Goal: Task Accomplishment & Management: Complete application form

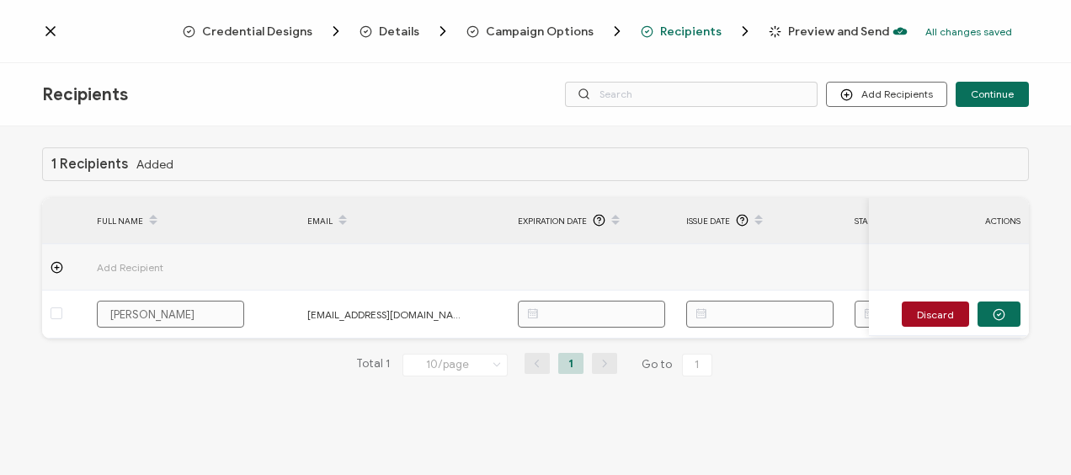
click at [253, 29] on span "Credential Designs" at bounding box center [257, 31] width 110 height 13
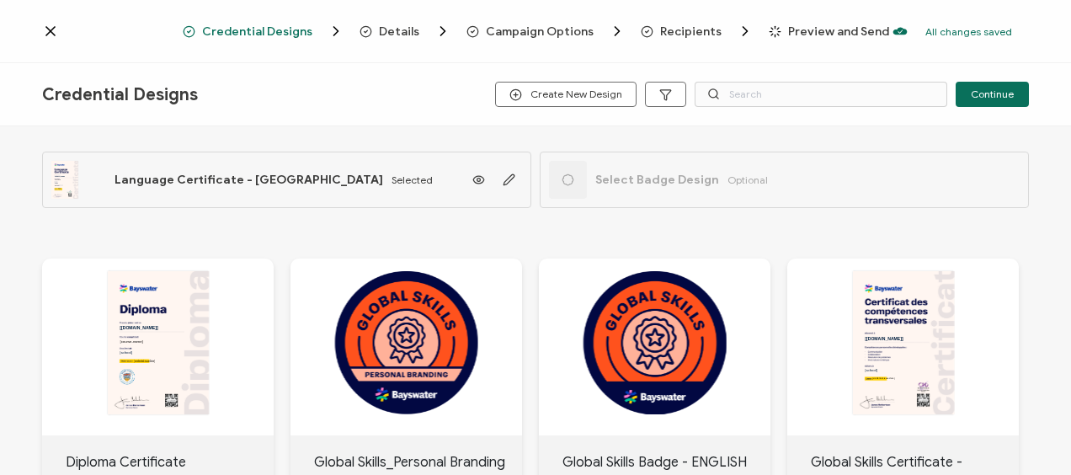
drag, startPoint x: 592, startPoint y: 96, endPoint x: 588, endPoint y: 114, distance: 19.0
click at [588, 114] on div "Credential Designs Create New Design Continue" at bounding box center [535, 94] width 1071 height 63
click at [54, 29] on icon at bounding box center [50, 31] width 17 height 17
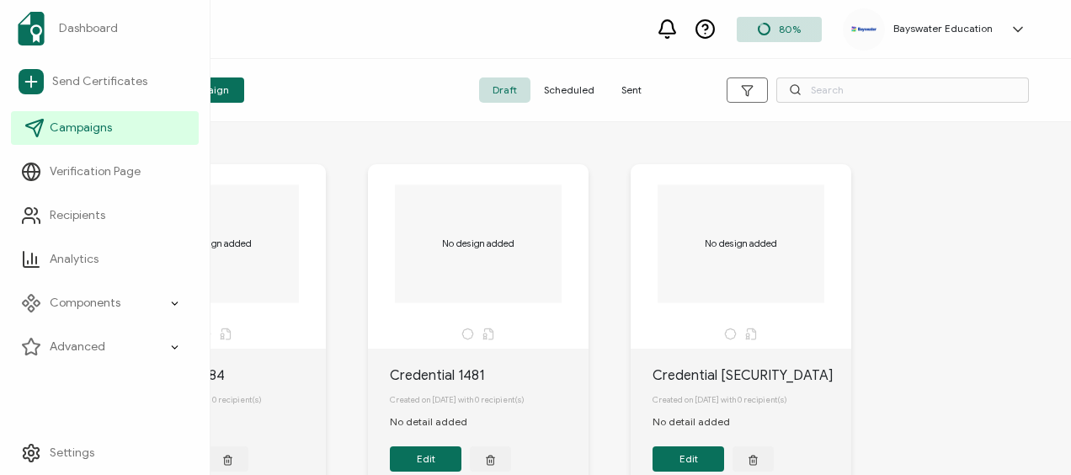
click at [69, 132] on span "Campaigns" at bounding box center [81, 128] width 62 height 17
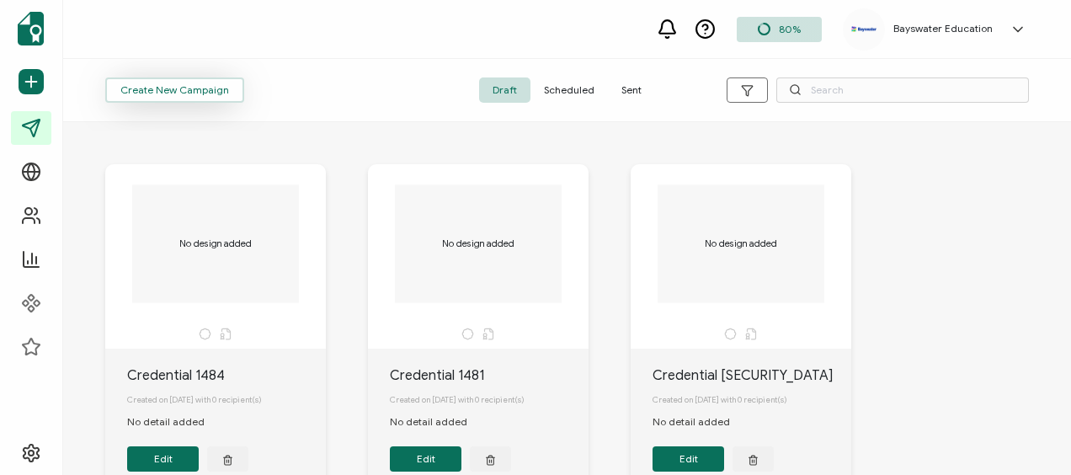
click at [207, 93] on span "Create New Campaign" at bounding box center [174, 90] width 109 height 10
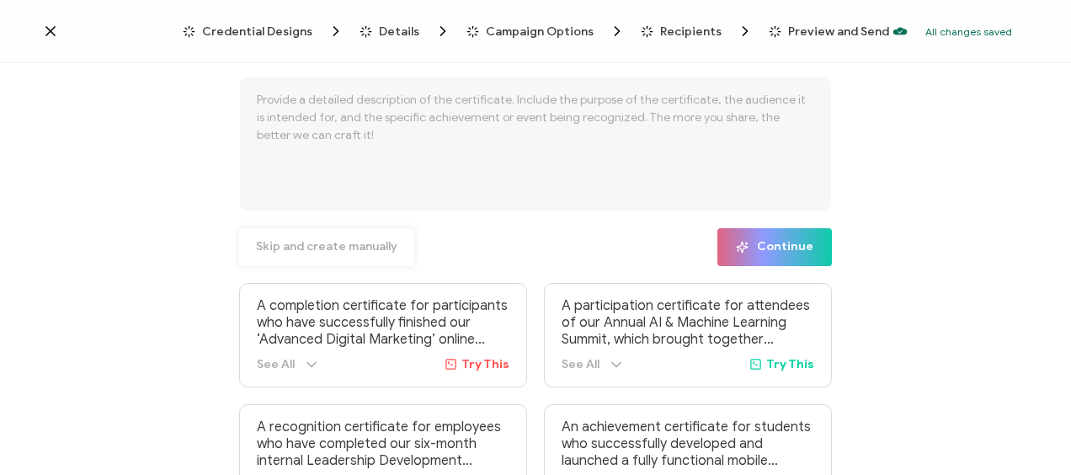
click at [354, 246] on span "Skip and create manually" at bounding box center [326, 247] width 141 height 12
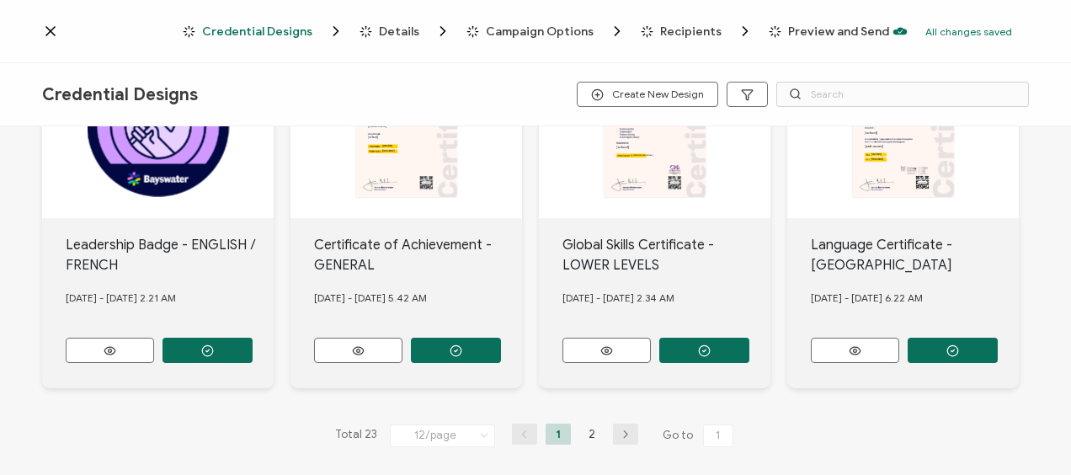
scroll to position [848, 0]
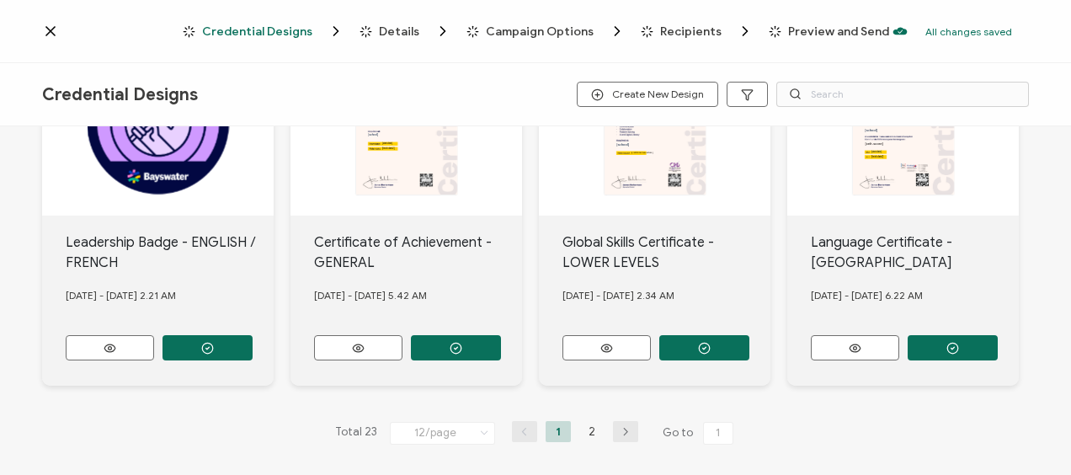
click at [620, 427] on icon "button" at bounding box center [625, 432] width 25 height 10
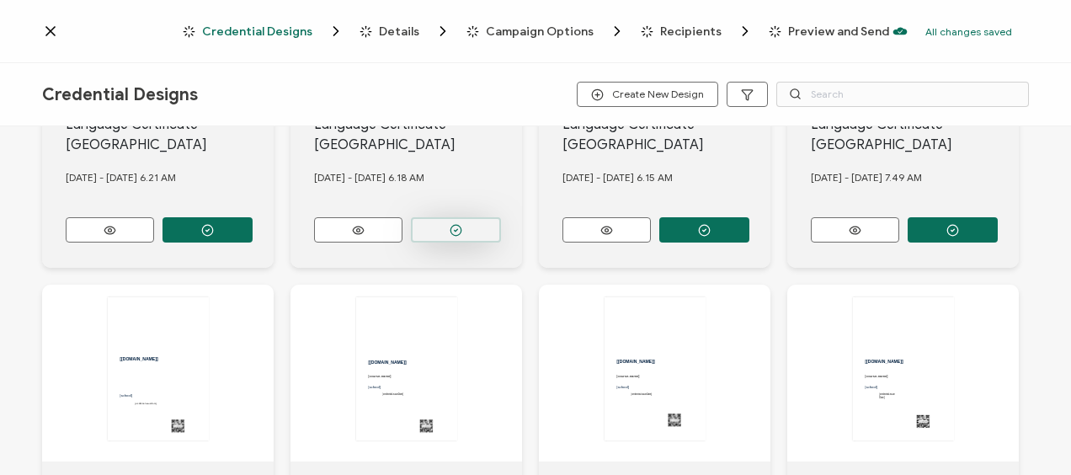
scroll to position [407, 0]
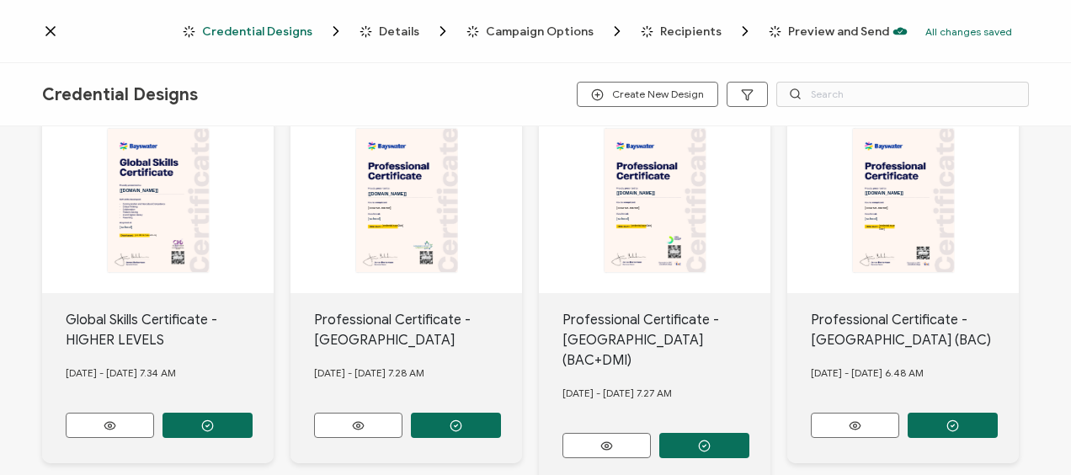
click at [214, 68] on icon "button" at bounding box center [207, 62] width 13 height 13
